Goal: Find specific page/section: Find specific page/section

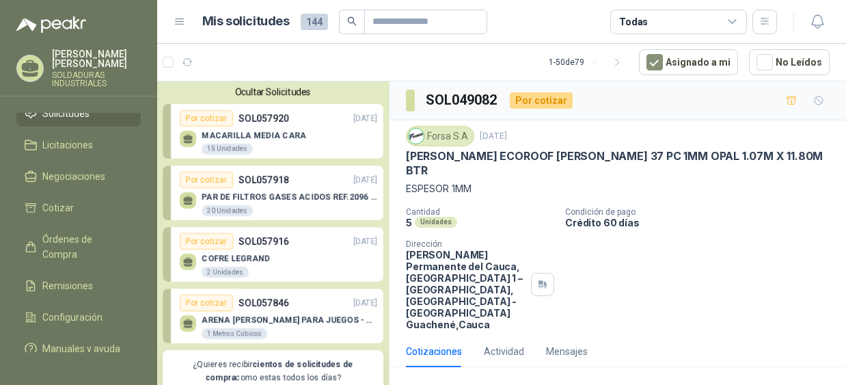
scroll to position [113, 0]
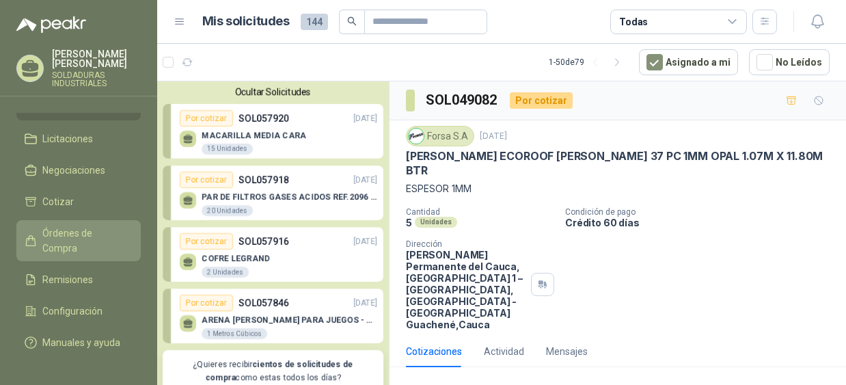
click at [70, 237] on span "Órdenes de Compra" at bounding box center [84, 241] width 85 height 30
